Goal: Information Seeking & Learning: Check status

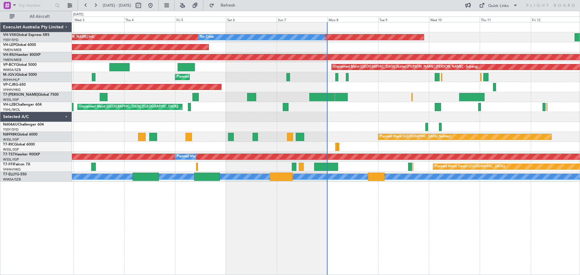
click at [95, 26] on div at bounding box center [326, 27] width 508 height 10
click at [31, 123] on link "N604AU Challenger 604" at bounding box center [23, 125] width 41 height 4
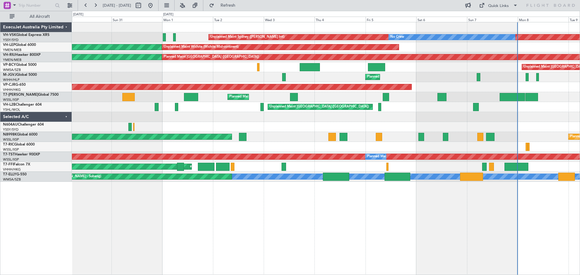
click at [322, 124] on div "Unplanned Maint Sydney ([PERSON_NAME] Intl) No Crew Unplanned Maint Wichita (Wi…" at bounding box center [326, 102] width 508 height 160
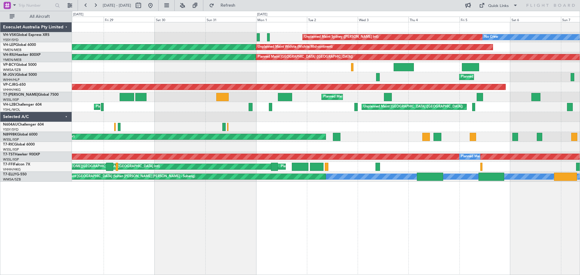
click at [192, 116] on div at bounding box center [326, 117] width 508 height 10
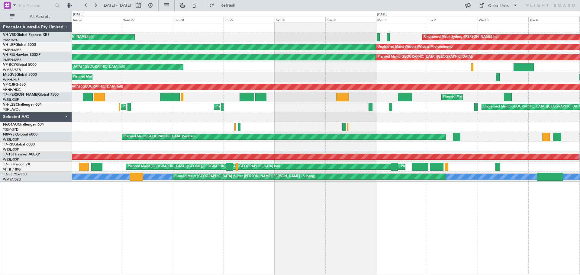
click at [290, 122] on div at bounding box center [326, 117] width 508 height 10
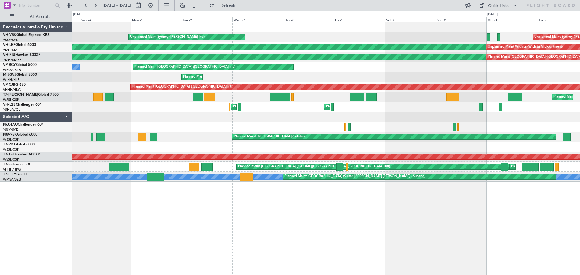
click at [289, 122] on div "Unplanned Maint Sydney ([PERSON_NAME] Intl) Unplanned Maint Sydney ([PERSON_NAM…" at bounding box center [326, 102] width 508 height 160
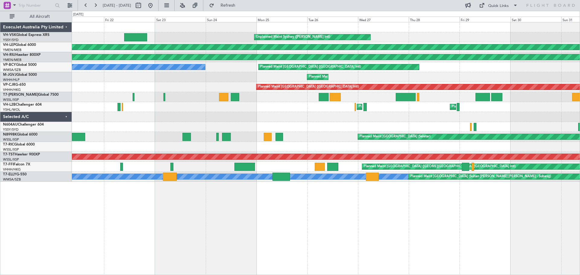
click at [308, 125] on div at bounding box center [326, 127] width 508 height 10
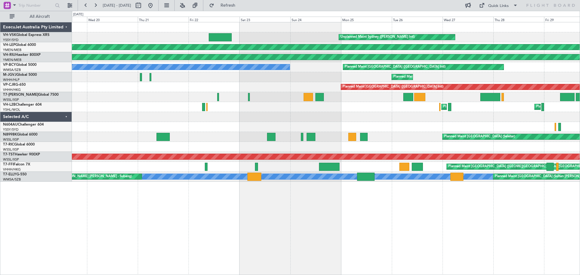
click at [266, 127] on div at bounding box center [326, 127] width 508 height 10
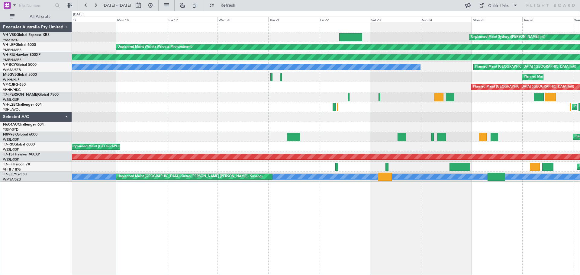
click at [296, 128] on div at bounding box center [326, 127] width 508 height 10
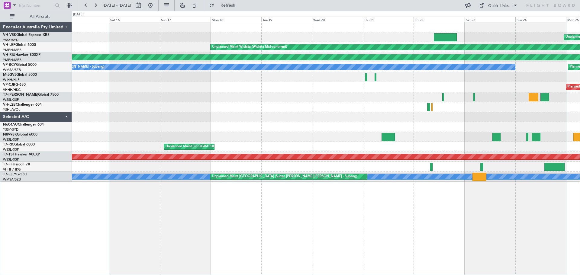
click at [270, 119] on div "Unplanned Maint Sydney ([PERSON_NAME] Intl) Unplanned Maint Wichita (Wichita Mi…" at bounding box center [326, 102] width 508 height 160
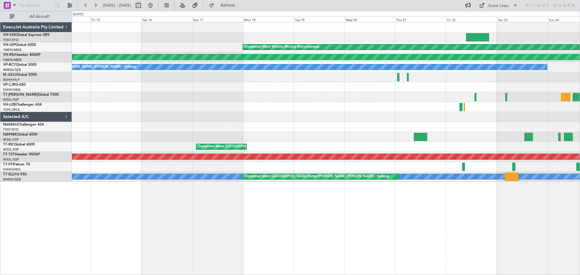
click at [288, 123] on div "Unplanned Maint Sydney ([PERSON_NAME] Intl) Unplanned Maint Wichita (Wichita Mi…" at bounding box center [326, 102] width 508 height 160
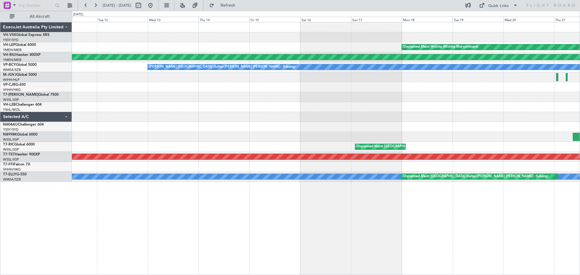
click at [298, 116] on div at bounding box center [326, 117] width 508 height 10
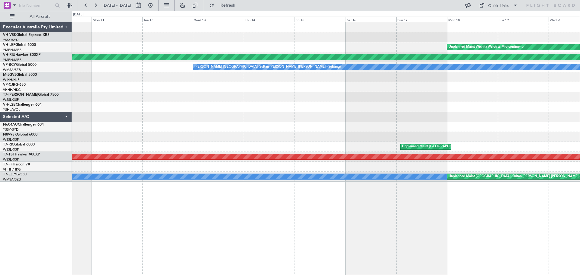
click at [270, 120] on div at bounding box center [326, 117] width 508 height 10
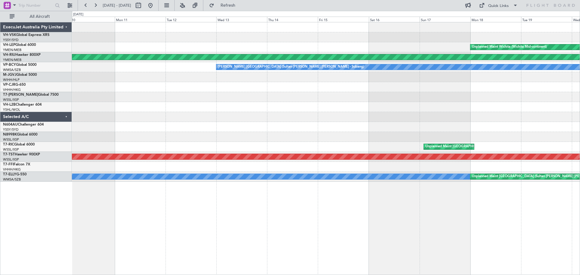
click at [252, 129] on div at bounding box center [326, 127] width 508 height 10
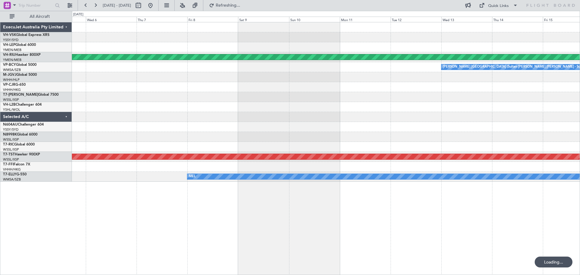
click at [256, 138] on div at bounding box center [326, 137] width 508 height 10
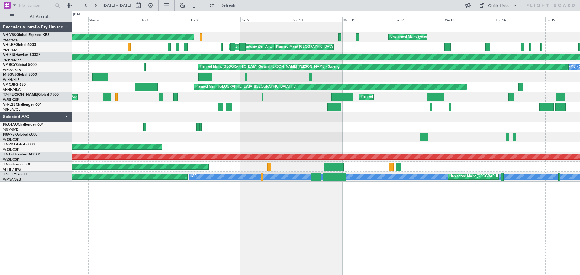
click at [42, 126] on link "N604AU Challenger 604" at bounding box center [23, 125] width 41 height 4
click at [155, 6] on button at bounding box center [151, 6] width 10 height 10
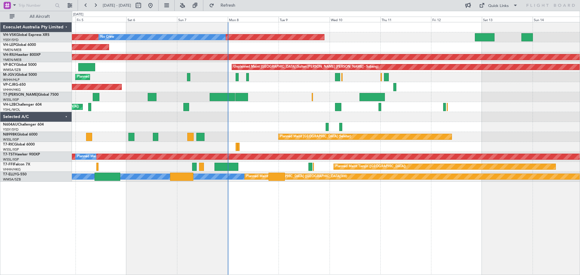
click at [479, 87] on div "Planned Maint [GEOGRAPHIC_DATA] ([GEOGRAPHIC_DATA] Intl)" at bounding box center [326, 87] width 508 height 10
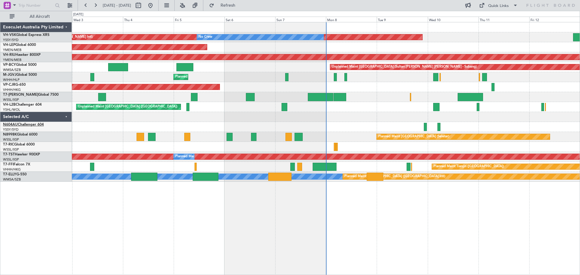
click at [32, 125] on link "N604AU Challenger 604" at bounding box center [23, 125] width 41 height 4
click at [47, 34] on link "VH-VSK Global Express XRS" at bounding box center [26, 35] width 47 height 4
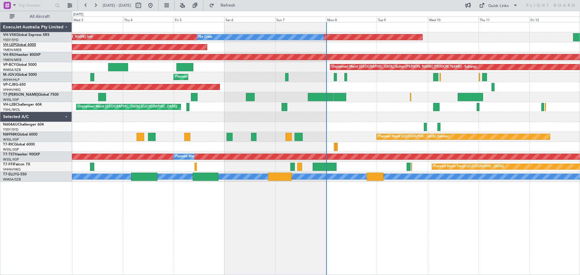
click at [33, 44] on link "VH-LEP Global 6000" at bounding box center [19, 45] width 33 height 4
